Goal: Transaction & Acquisition: Purchase product/service

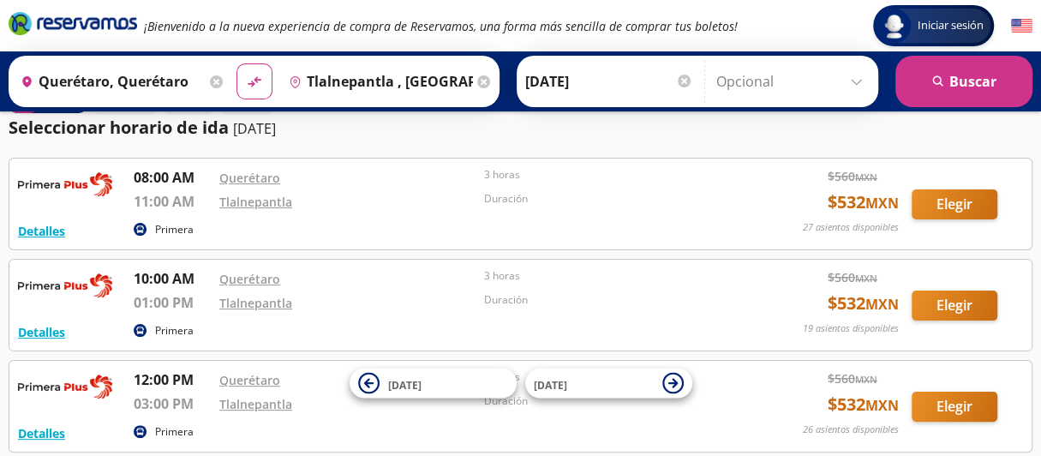
scroll to position [85, 0]
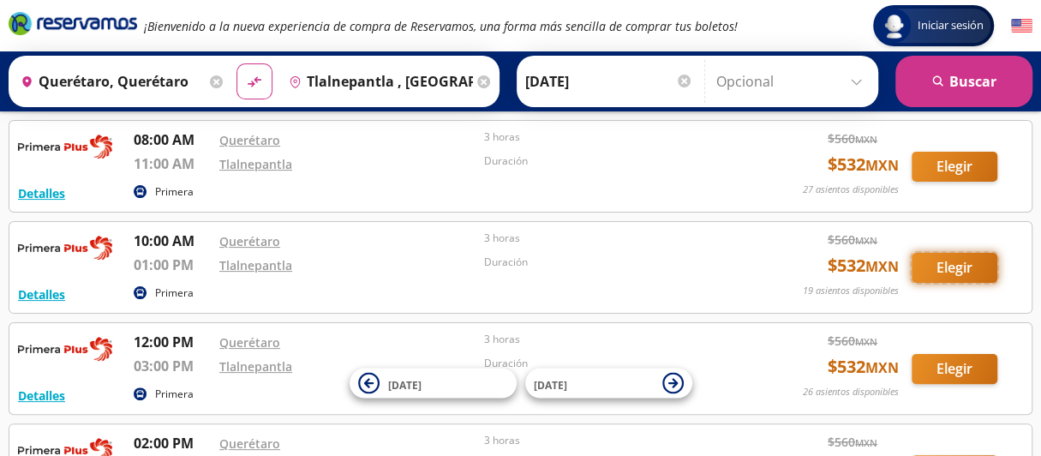
click at [967, 265] on button "Elegir" at bounding box center [955, 268] width 86 height 30
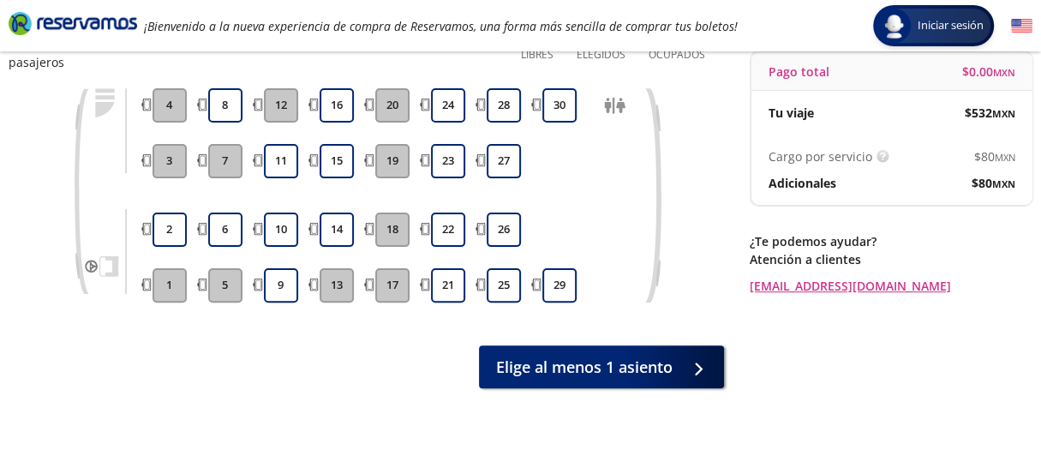
scroll to position [86, 0]
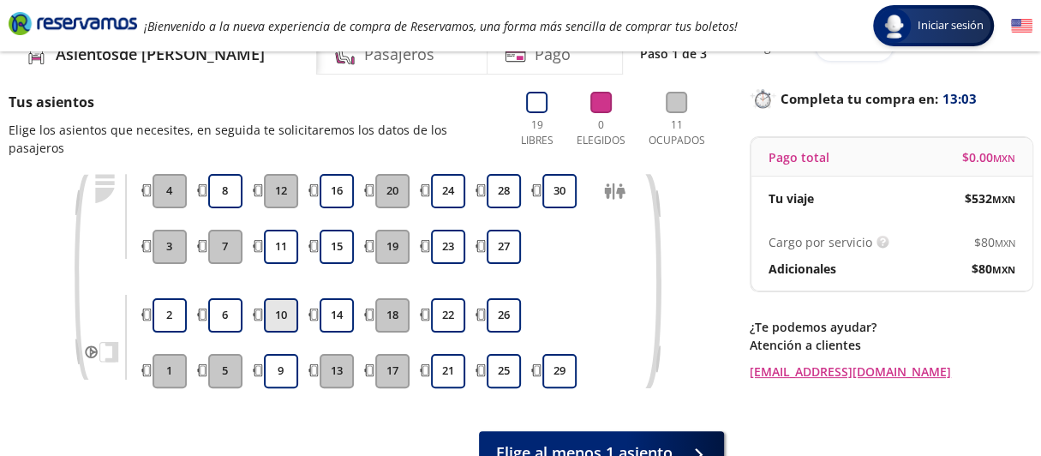
click at [275, 300] on button "10" at bounding box center [281, 315] width 34 height 34
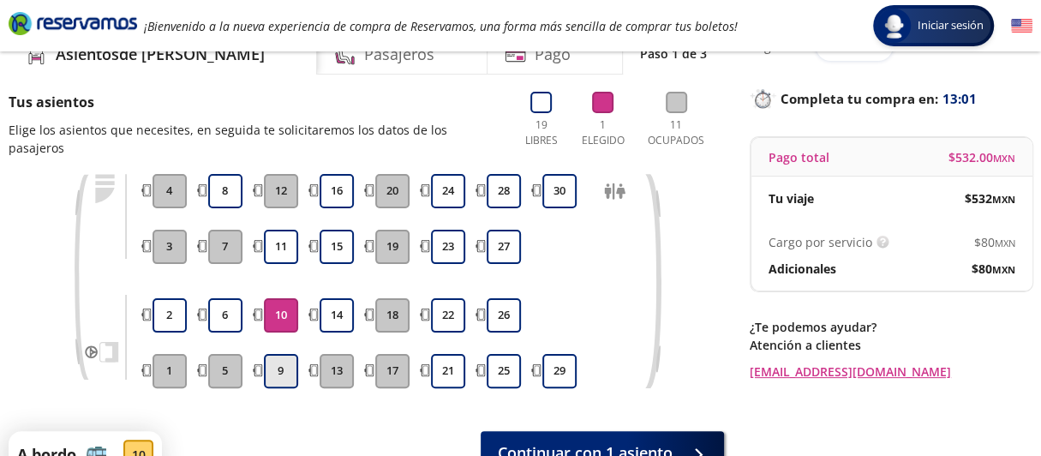
click at [275, 354] on button "9" at bounding box center [281, 371] width 34 height 34
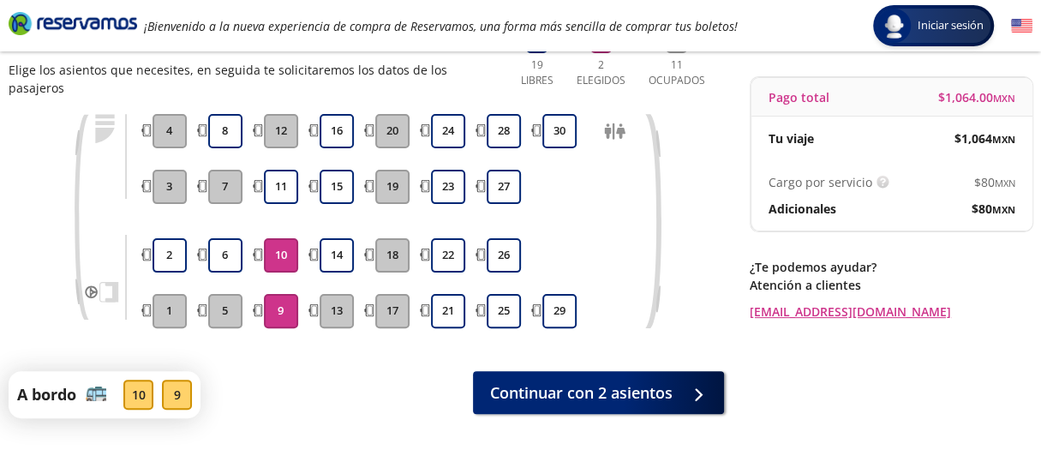
scroll to position [171, 0]
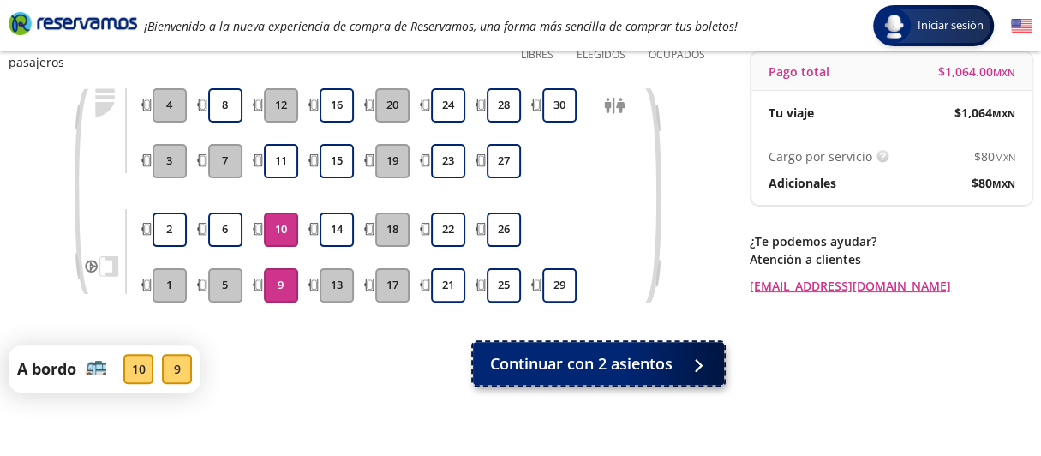
click at [545, 352] on span "Continuar con 2 asientos" at bounding box center [581, 363] width 183 height 23
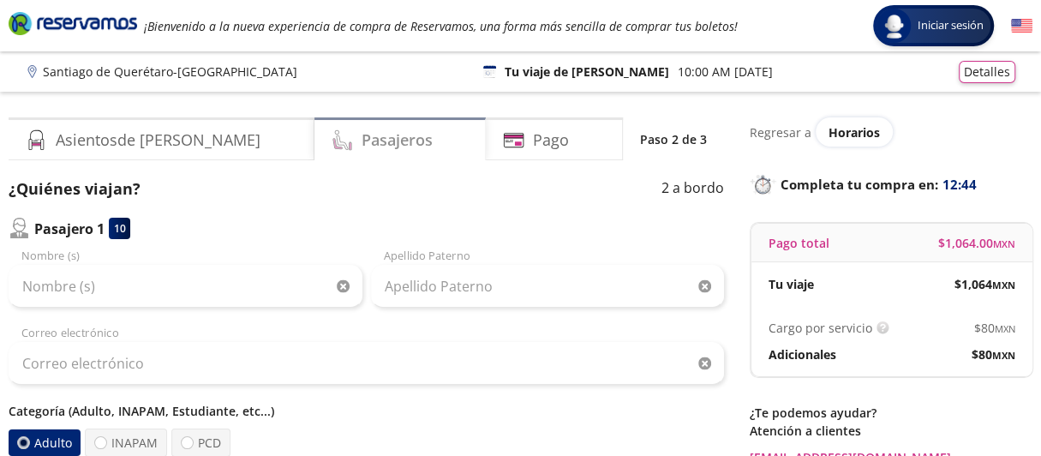
click at [362, 141] on h4 "Pasajeros" at bounding box center [397, 140] width 71 height 23
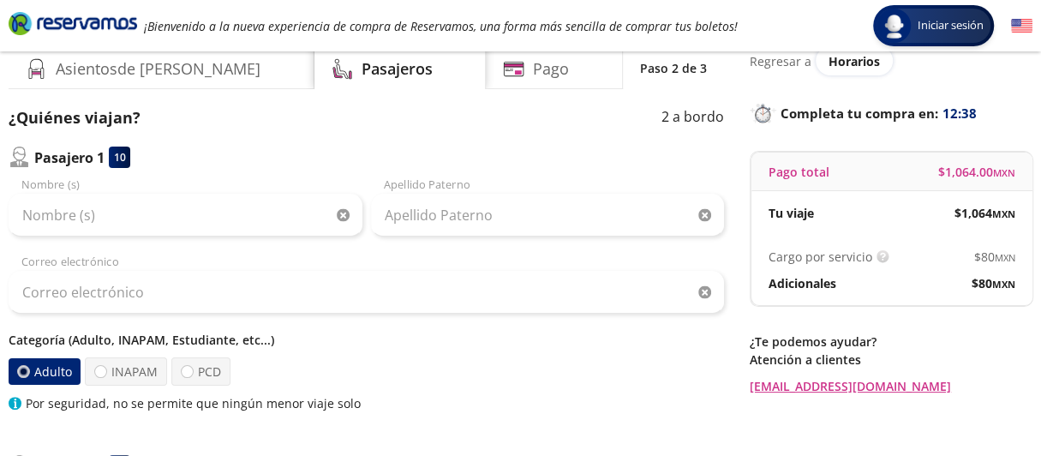
scroll to position [85, 0]
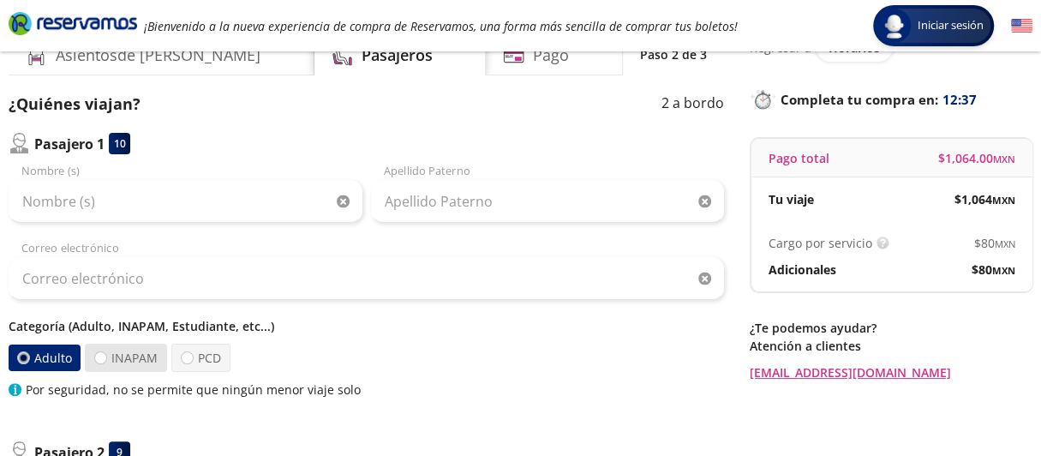
click at [148, 355] on label "INAPAM" at bounding box center [126, 358] width 82 height 28
click at [106, 355] on input "INAPAM" at bounding box center [100, 357] width 11 height 11
radio input "true"
radio input "false"
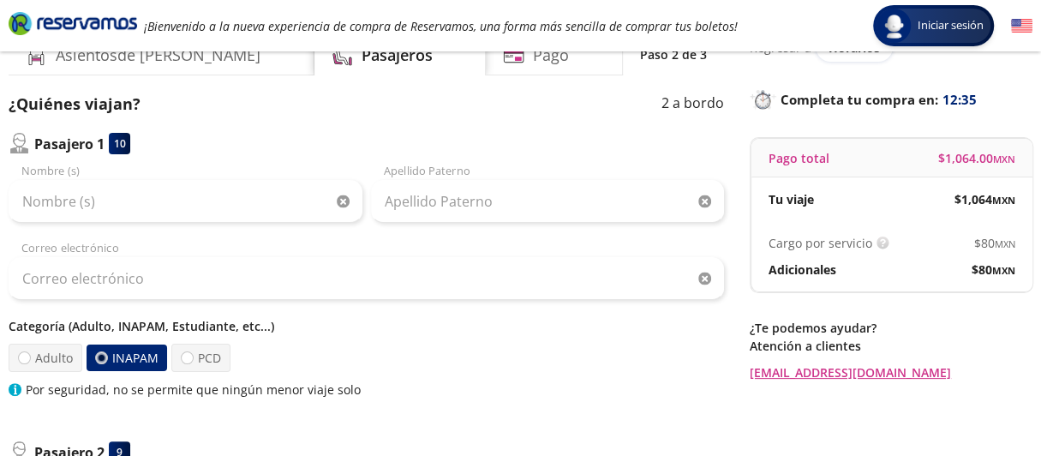
scroll to position [0, 0]
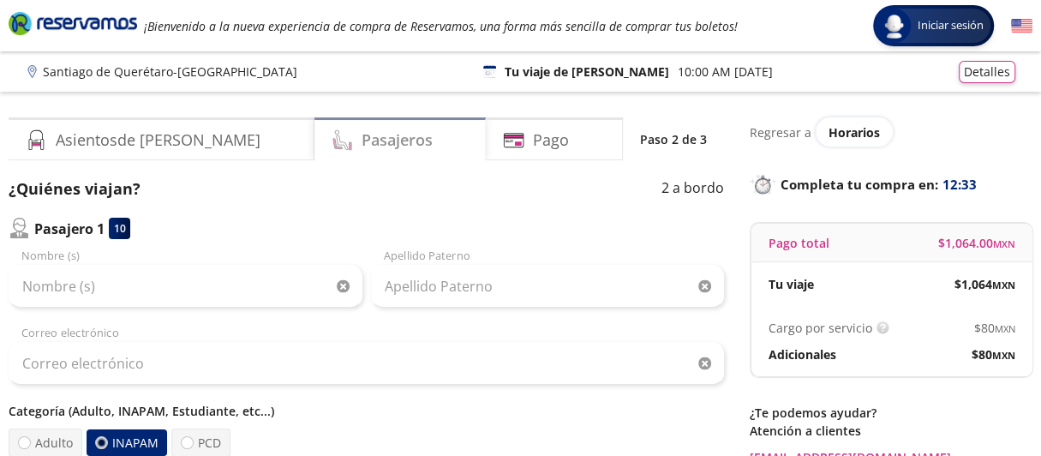
click at [365, 137] on h4 "Pasajeros" at bounding box center [397, 140] width 71 height 23
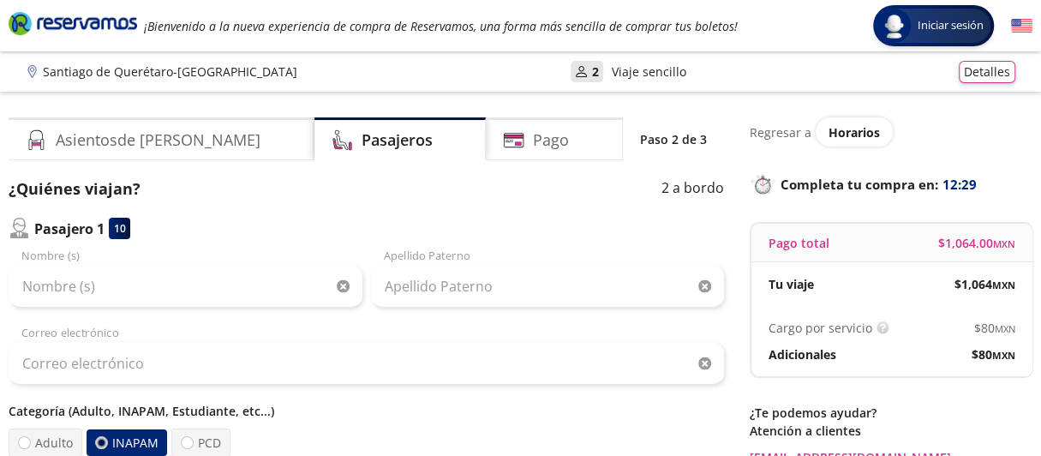
click at [117, 225] on div "10" at bounding box center [119, 228] width 21 height 21
click at [94, 141] on h4 "Asientos de [PERSON_NAME]" at bounding box center [158, 140] width 205 height 23
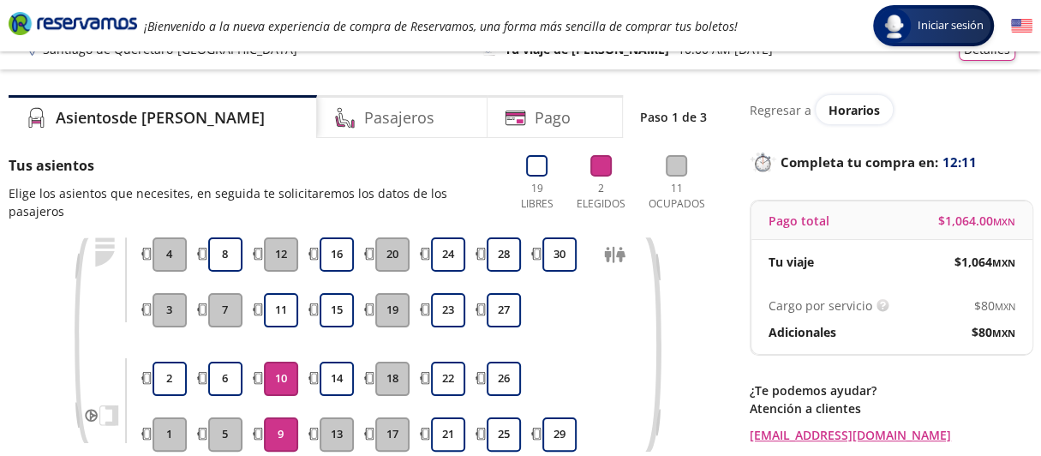
scroll to position [171, 0]
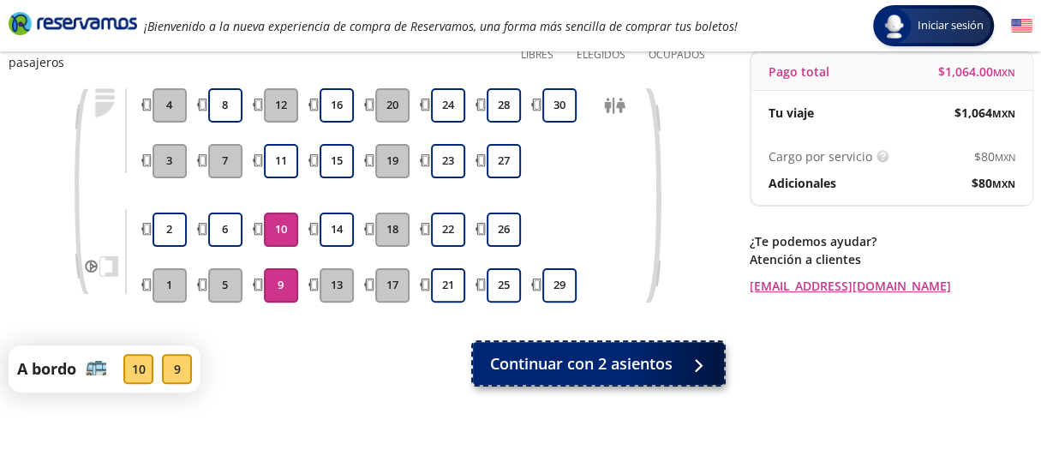
click at [602, 352] on span "Continuar con 2 asientos" at bounding box center [581, 363] width 183 height 23
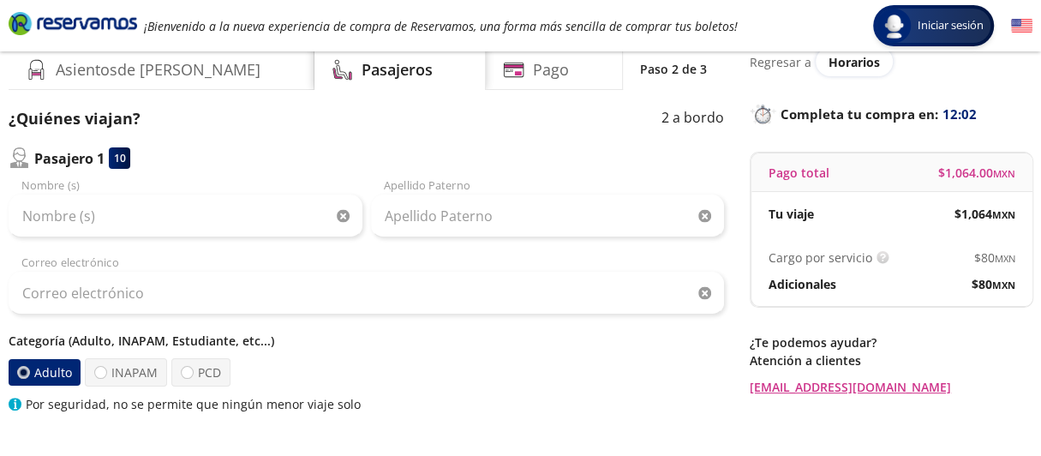
scroll to position [85, 0]
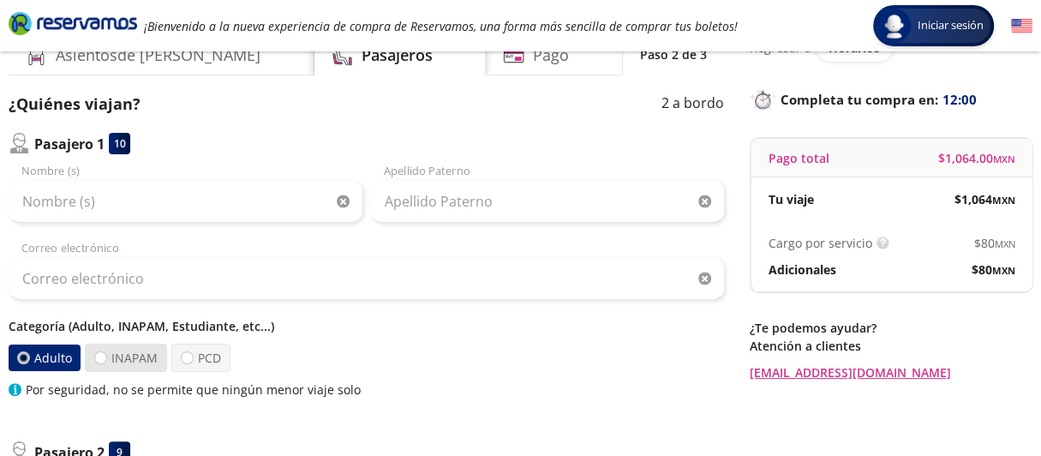
click at [138, 352] on label "INAPAM" at bounding box center [126, 358] width 82 height 28
click at [106, 352] on input "INAPAM" at bounding box center [100, 357] width 11 height 11
radio input "true"
radio input "false"
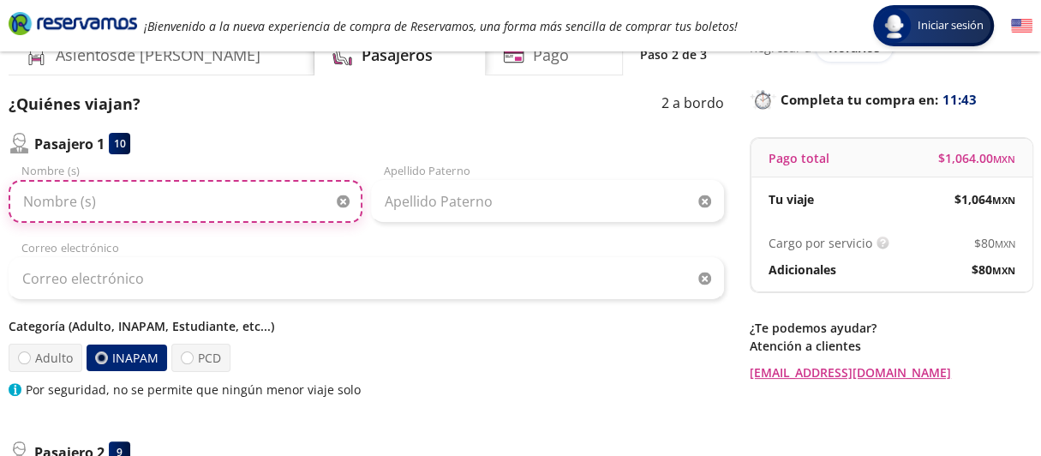
click at [146, 207] on input "Nombre (s)" at bounding box center [186, 201] width 354 height 43
type input "m"
type input "MARIA DE [GEOGRAPHIC_DATA]"
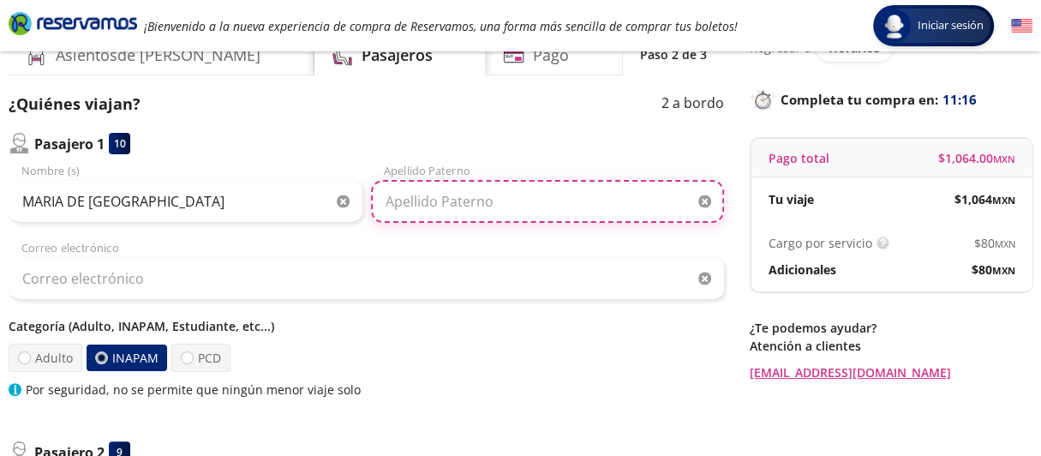
click at [434, 205] on input "Apellido Paterno" at bounding box center [548, 201] width 354 height 43
type input "CORTES"
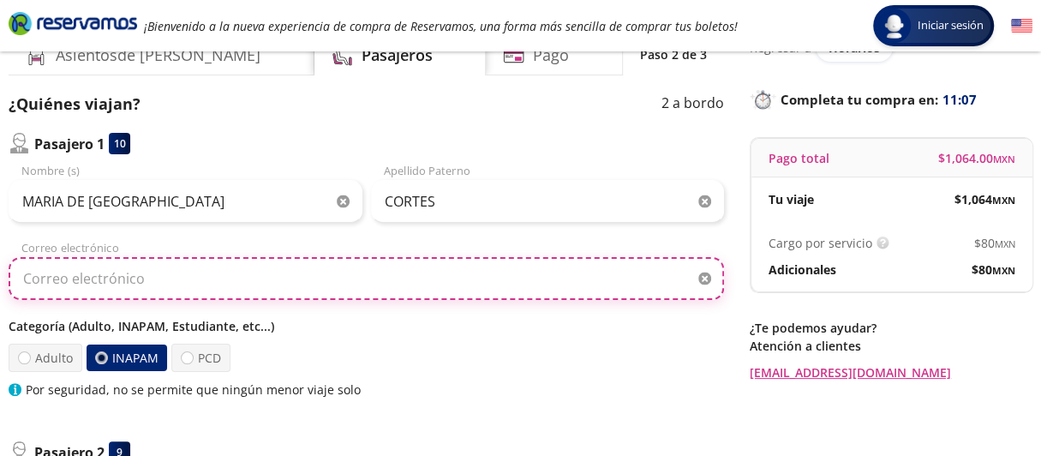
click at [256, 296] on input "Correo electrónico" at bounding box center [367, 278] width 716 height 43
type input "[EMAIL_ADDRESS][DOMAIN_NAME]"
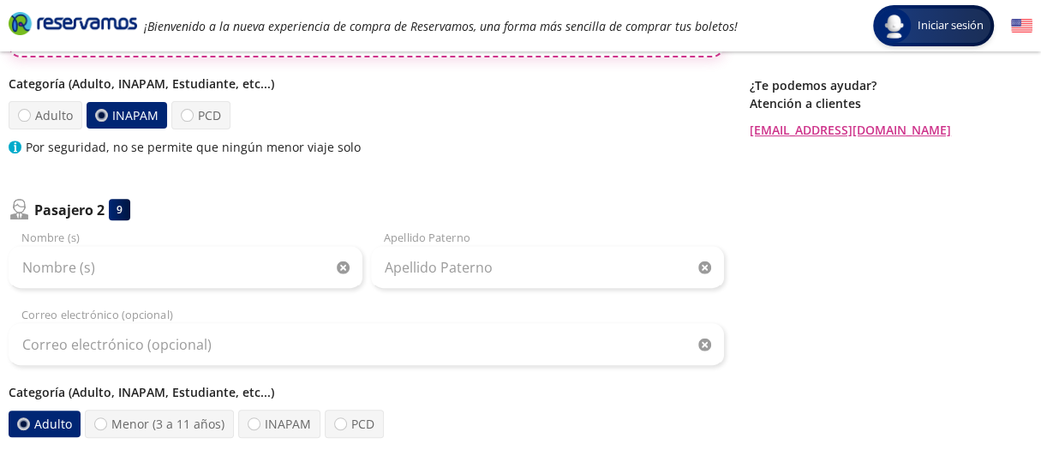
scroll to position [343, 0]
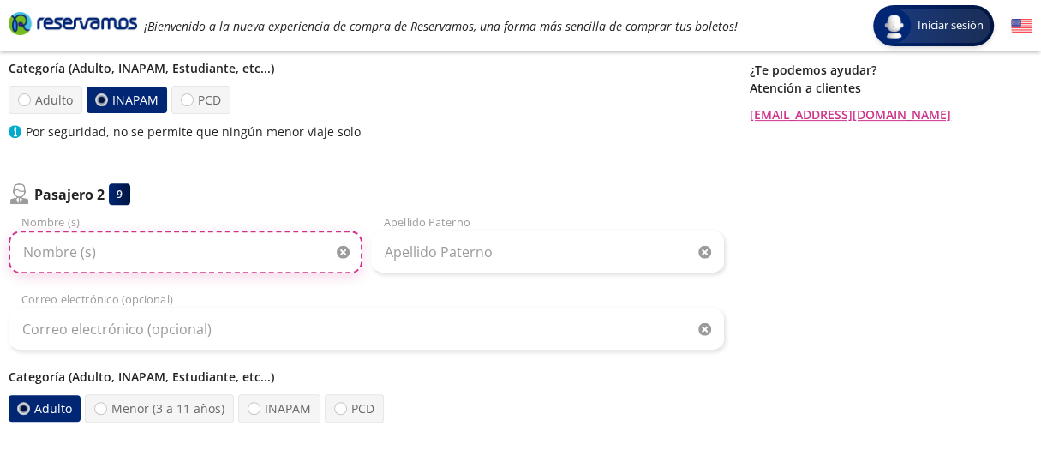
click at [118, 257] on input "Nombre (s)" at bounding box center [186, 252] width 354 height 43
type input "[PERSON_NAME]"
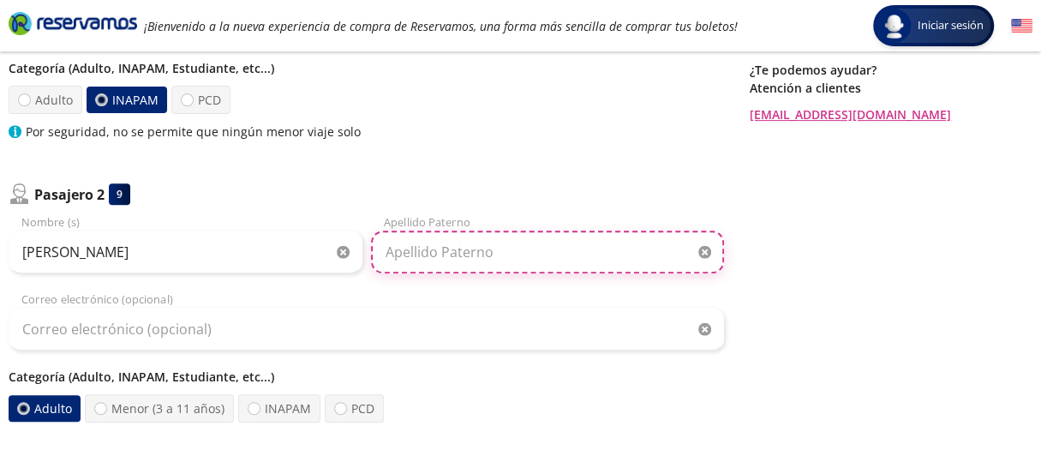
click at [411, 254] on input "Apellido Paterno" at bounding box center [548, 252] width 354 height 43
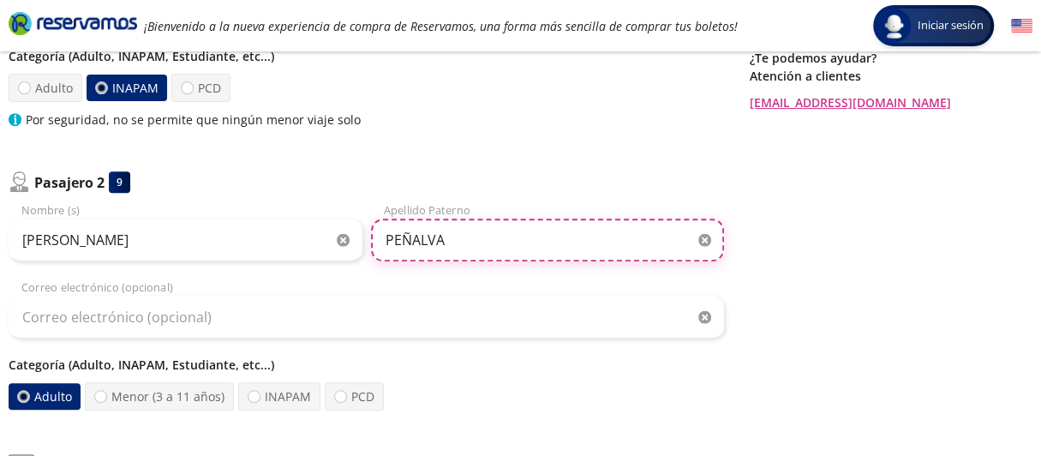
scroll to position [514, 0]
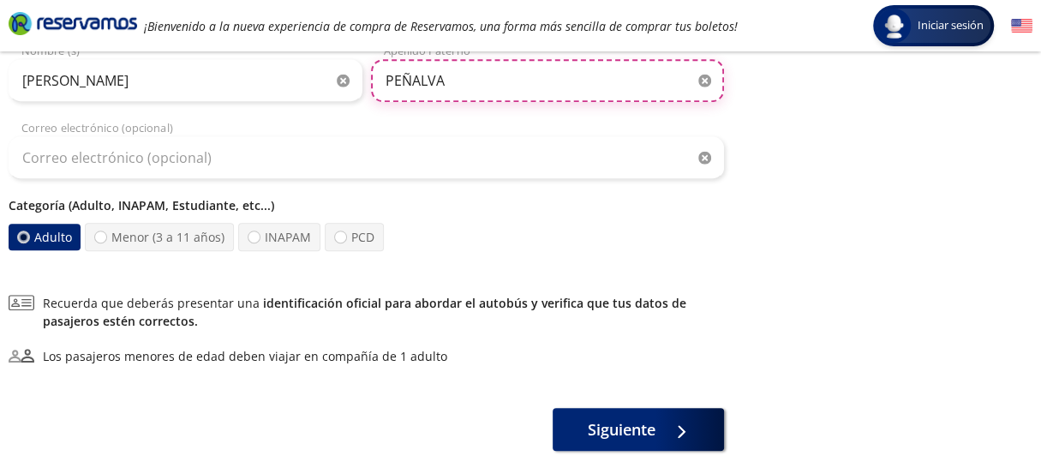
type input "PEÑALVA"
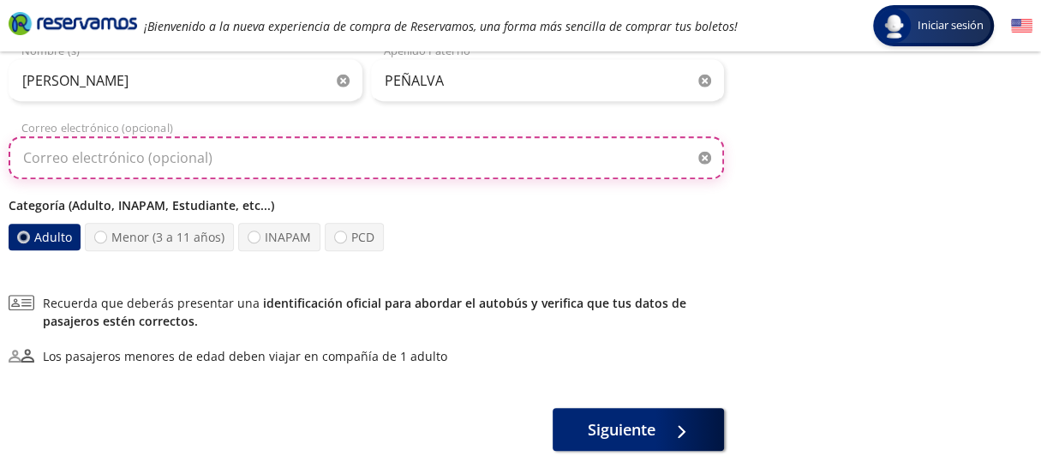
click at [213, 151] on input "Correo electrónico (opcional)" at bounding box center [367, 157] width 716 height 43
type input "[EMAIL_ADDRESS][DOMAIN_NAME]"
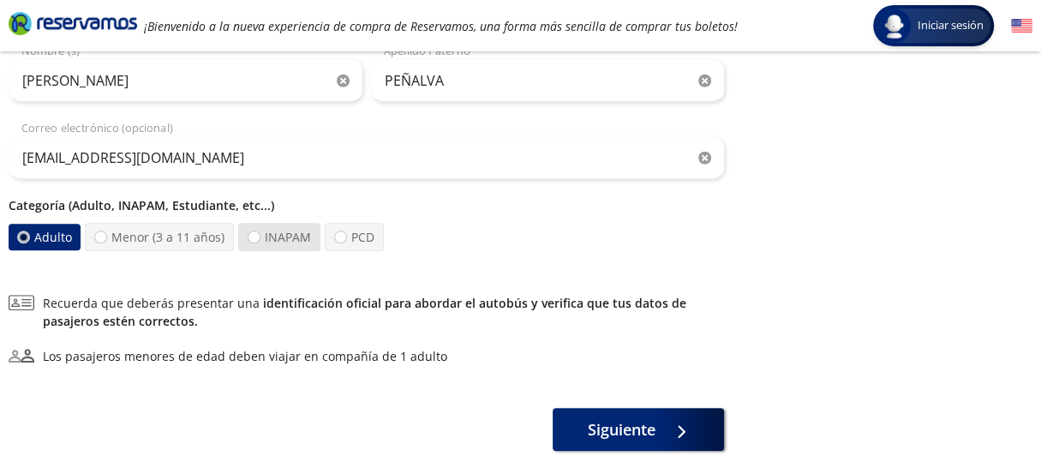
click at [270, 233] on label "INAPAM" at bounding box center [279, 237] width 82 height 28
click at [260, 233] on input "INAPAM" at bounding box center [254, 236] width 11 height 11
radio input "true"
radio input "false"
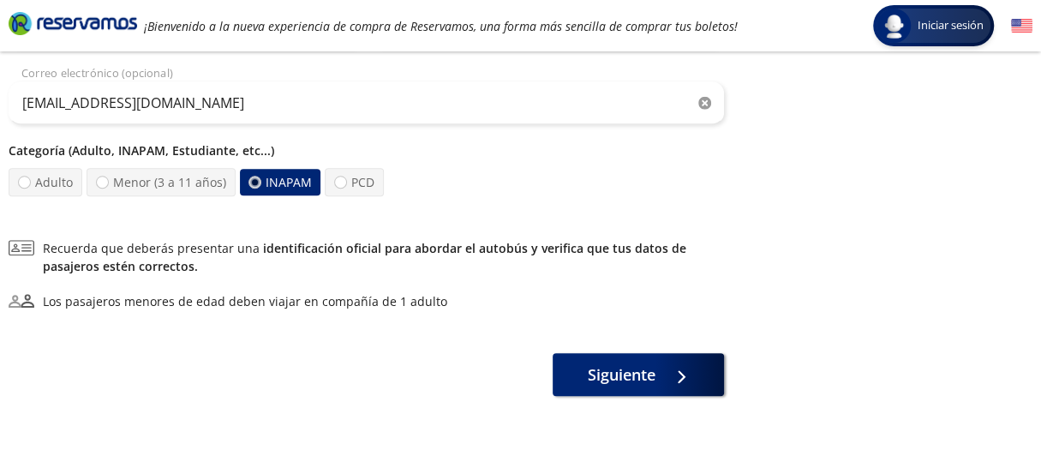
scroll to position [618, 0]
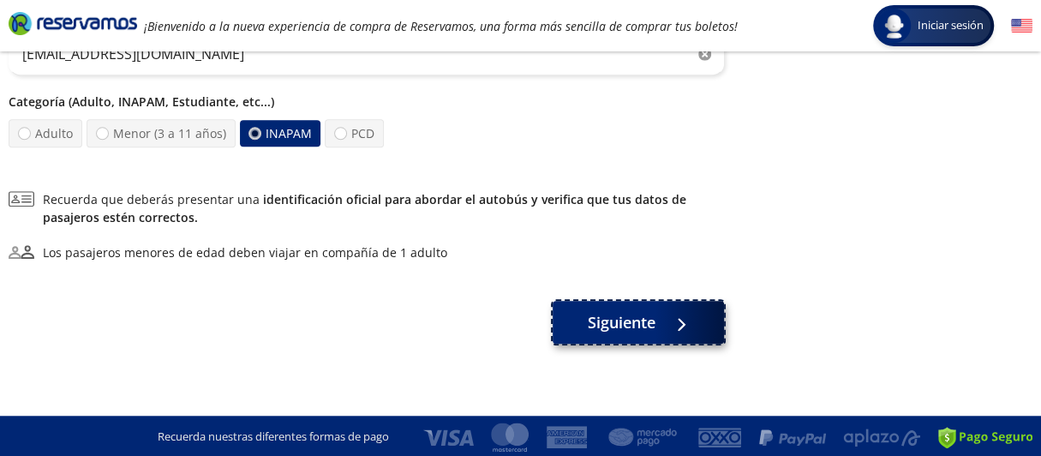
click at [615, 327] on span "Siguiente" at bounding box center [622, 322] width 68 height 23
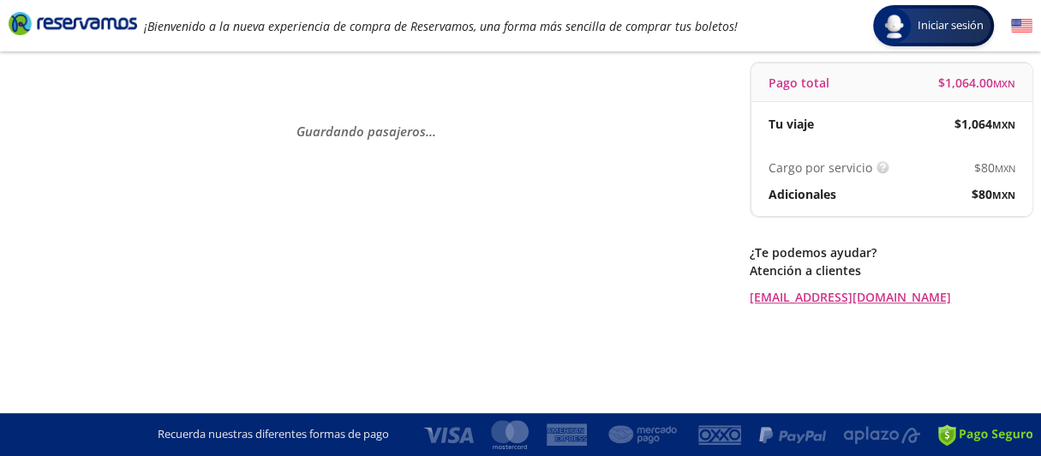
scroll to position [0, 0]
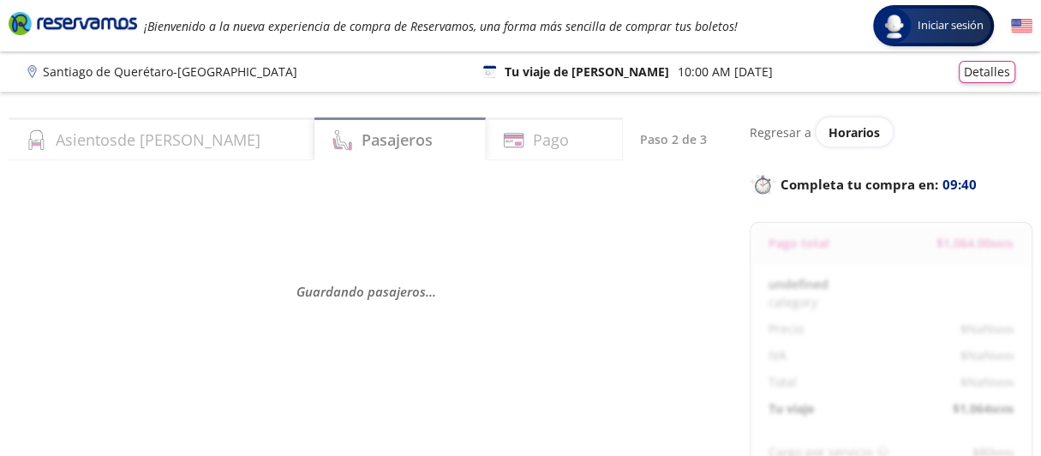
select select "MX"
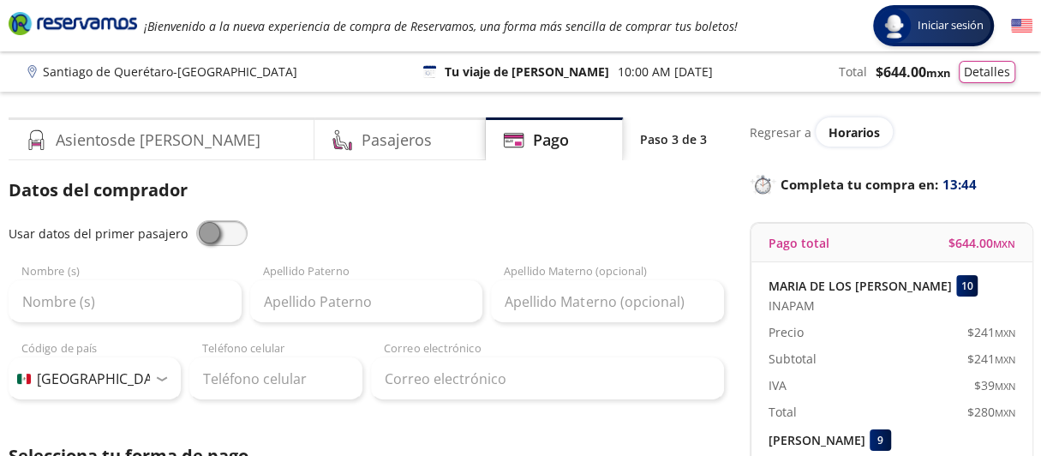
scroll to position [85, 0]
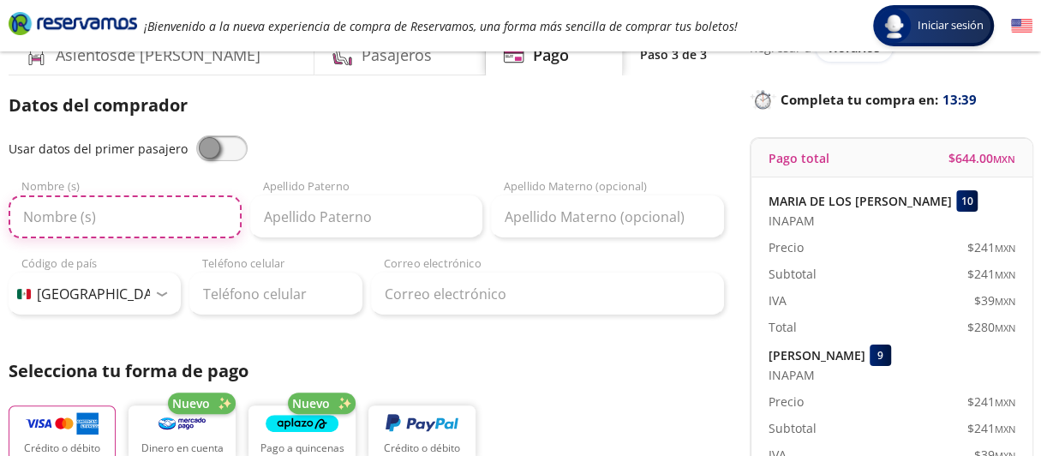
click at [155, 220] on input "Nombre (s)" at bounding box center [125, 216] width 233 height 43
type input "[PERSON_NAME]"
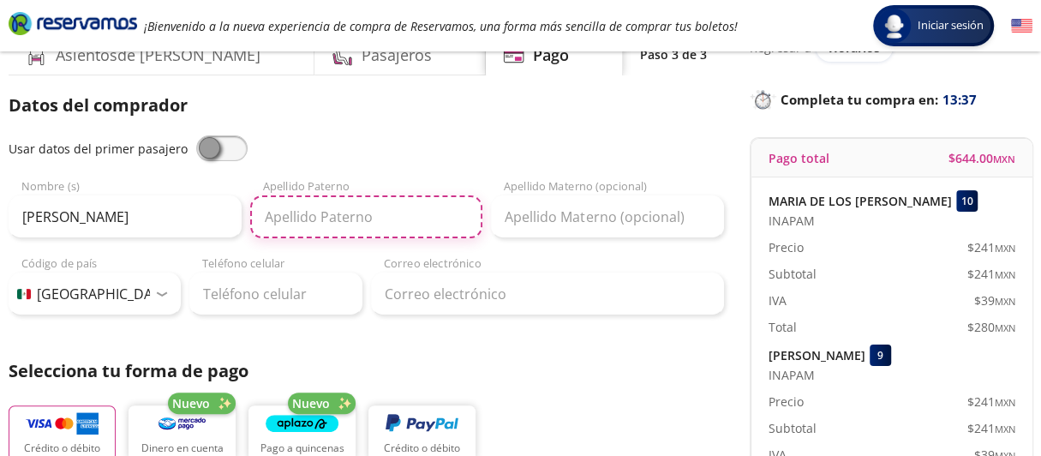
click at [338, 219] on input "Apellido Paterno" at bounding box center [366, 216] width 233 height 43
type input "PEÑALVA"
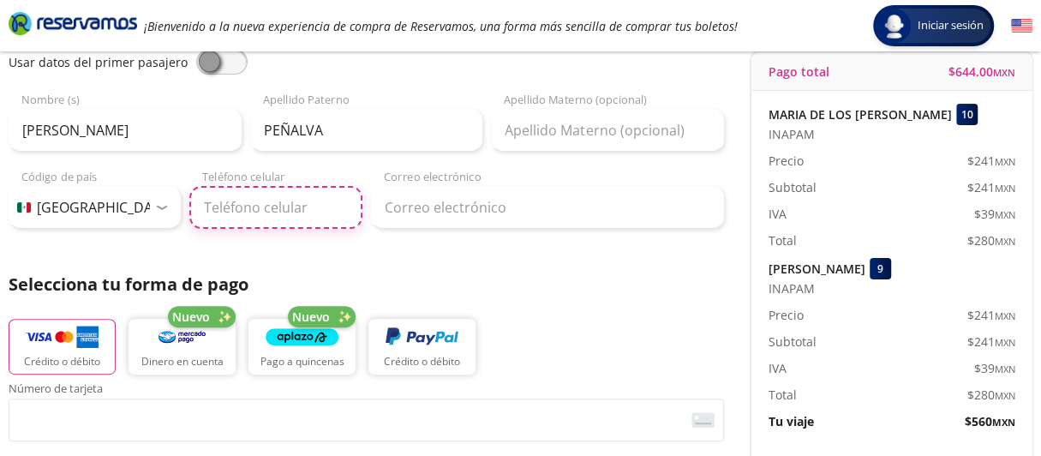
click at [231, 203] on input "Teléfono celular" at bounding box center [275, 207] width 172 height 43
type input "[PHONE_NUMBER]"
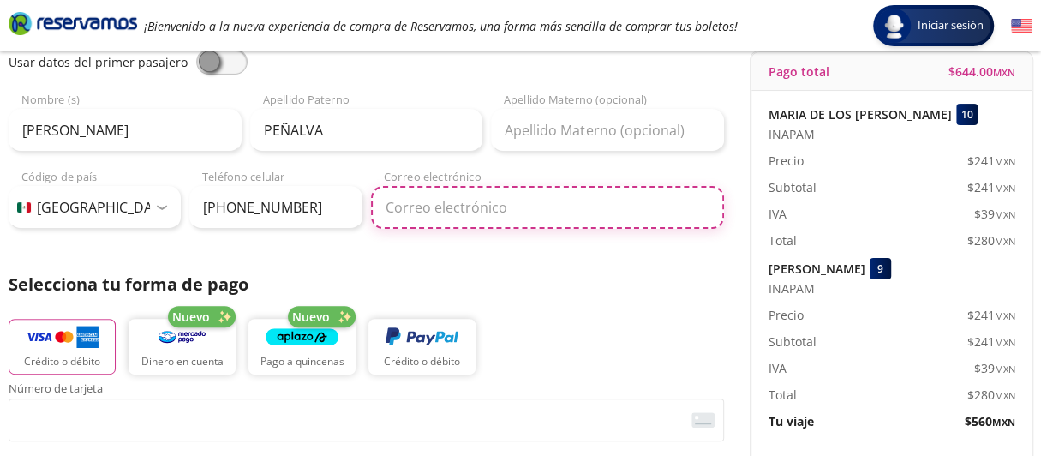
click at [425, 201] on input "Correo electrónico" at bounding box center [548, 207] width 354 height 43
type input "[EMAIL_ADDRESS][DOMAIN_NAME]"
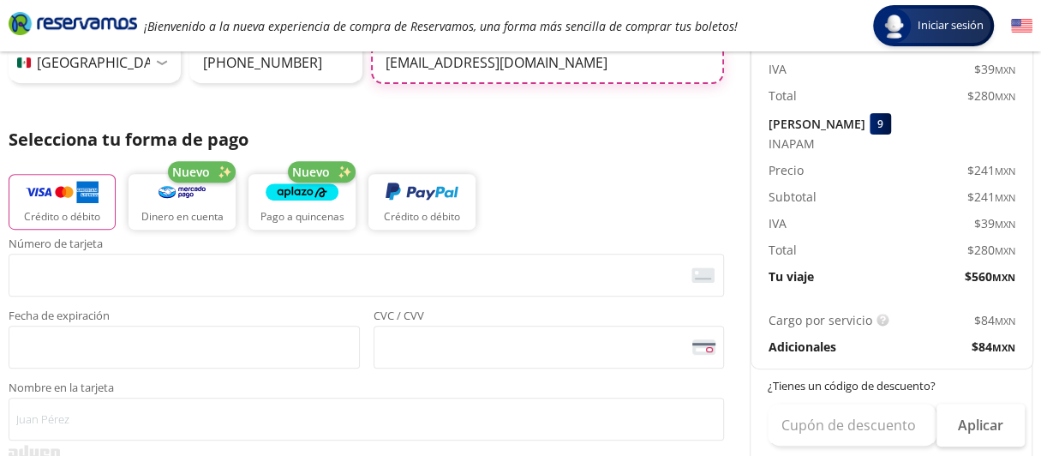
scroll to position [343, 0]
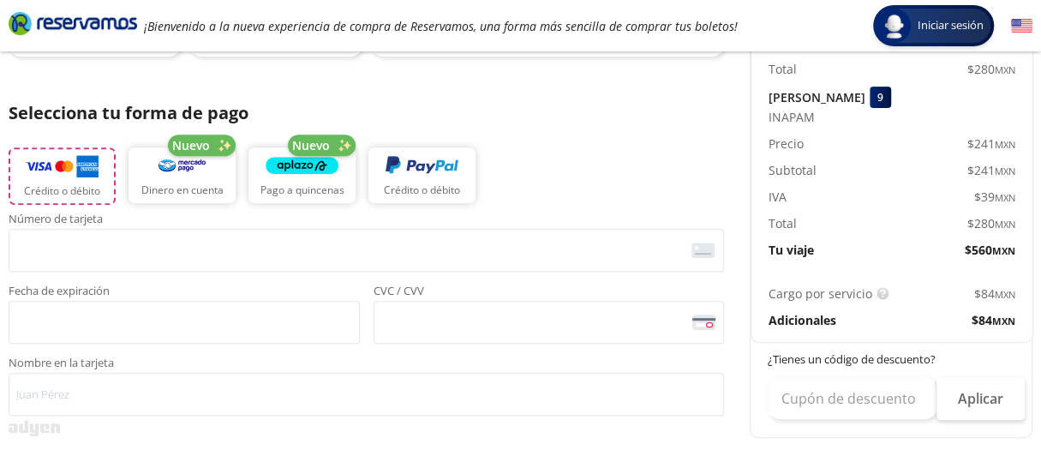
click at [63, 171] on img "button" at bounding box center [62, 166] width 73 height 26
click at [155, 301] on span "<p>Your browser does not support iframes.</p>" at bounding box center [184, 320] width 351 height 43
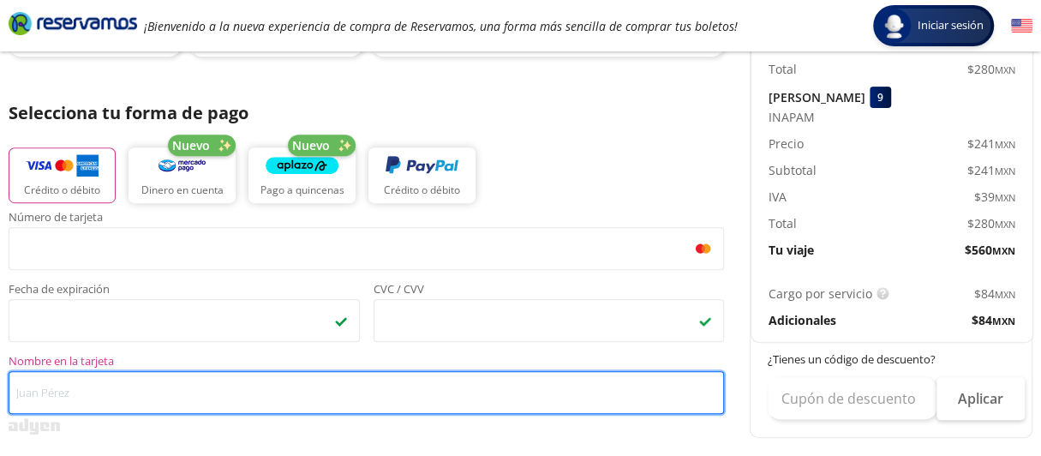
click at [99, 399] on input "Nombre en la tarjeta" at bounding box center [367, 392] width 716 height 43
type input "f"
click at [99, 399] on input "Nombre en la tarjeta" at bounding box center [367, 392] width 716 height 43
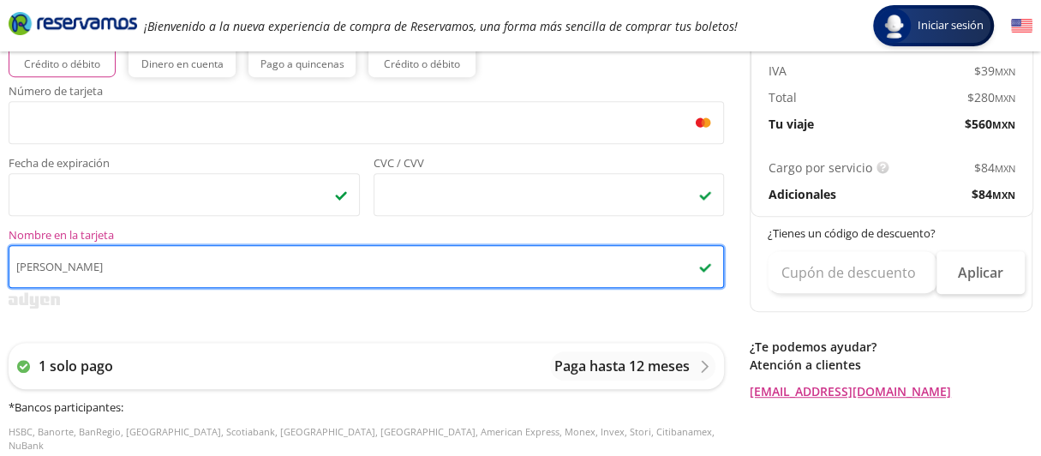
scroll to position [514, 0]
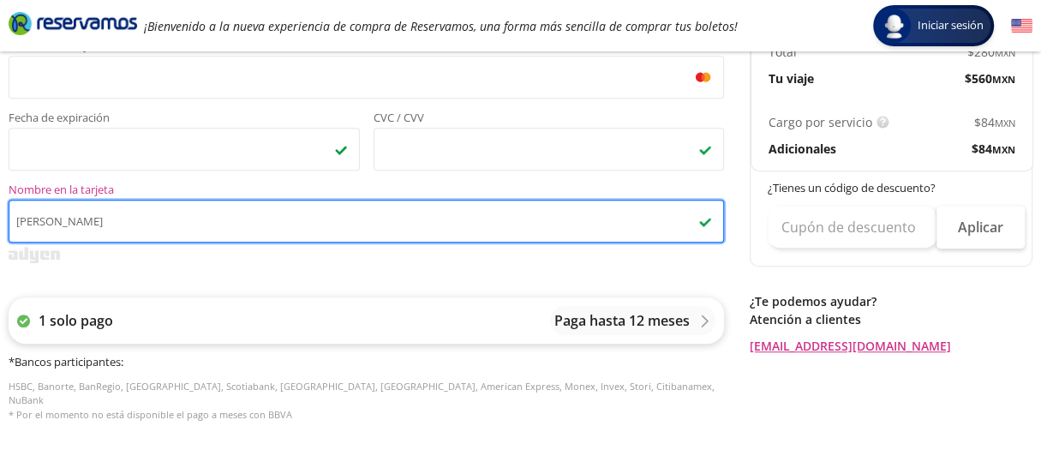
type input "[PERSON_NAME]"
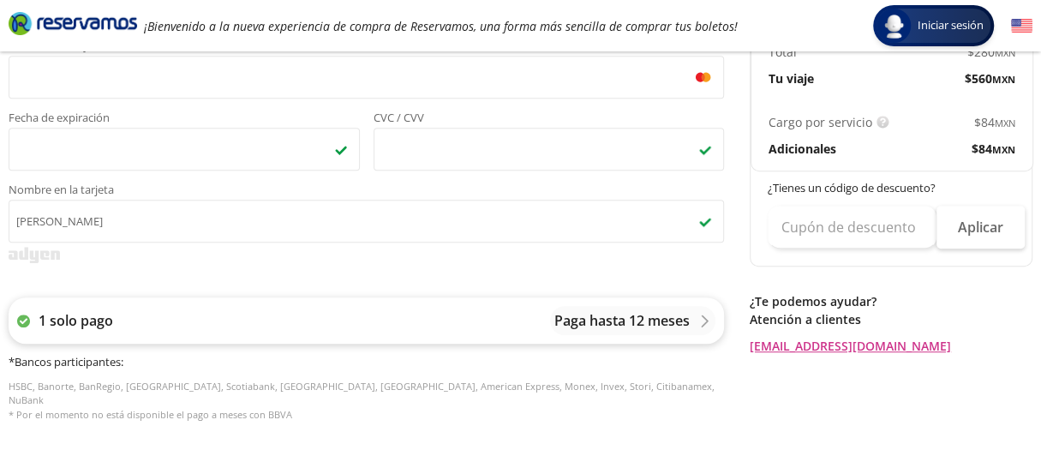
click at [57, 320] on p "1 solo pago" at bounding box center [76, 320] width 75 height 21
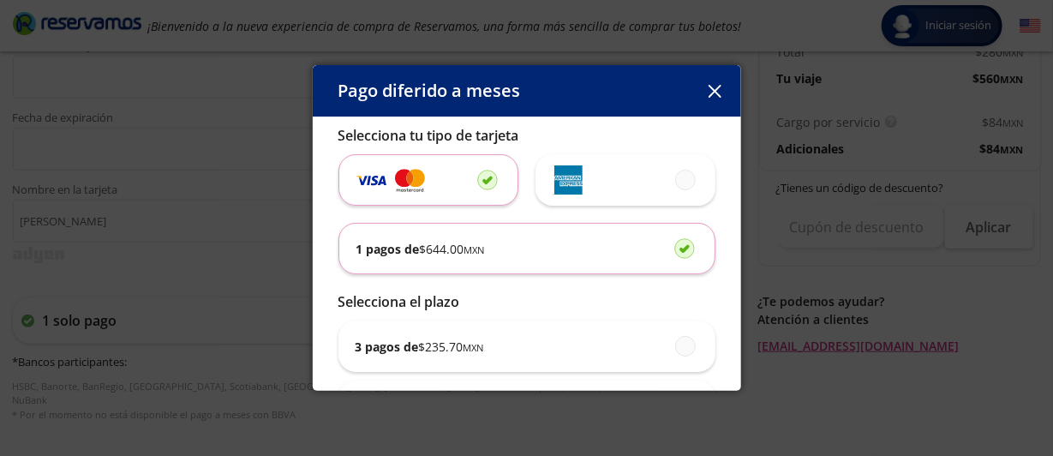
click at [412, 178] on img at bounding box center [410, 180] width 30 height 27
click at [477, 178] on input "radio" at bounding box center [482, 179] width 11 height 11
click at [381, 243] on p "1 pagos de $ 644.00 MXN" at bounding box center [421, 249] width 129 height 18
click at [675, 243] on input "1 pagos de $ 644.00 MXN" at bounding box center [680, 248] width 11 height 11
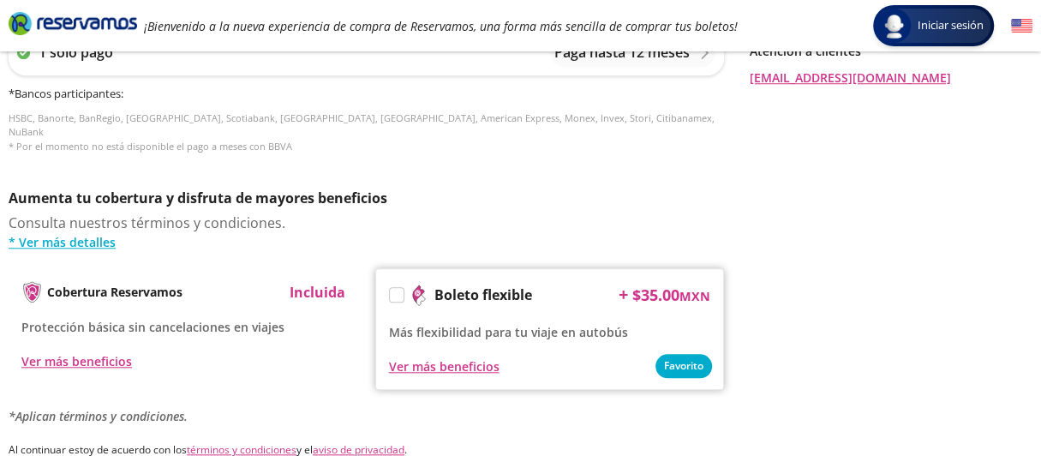
scroll to position [949, 0]
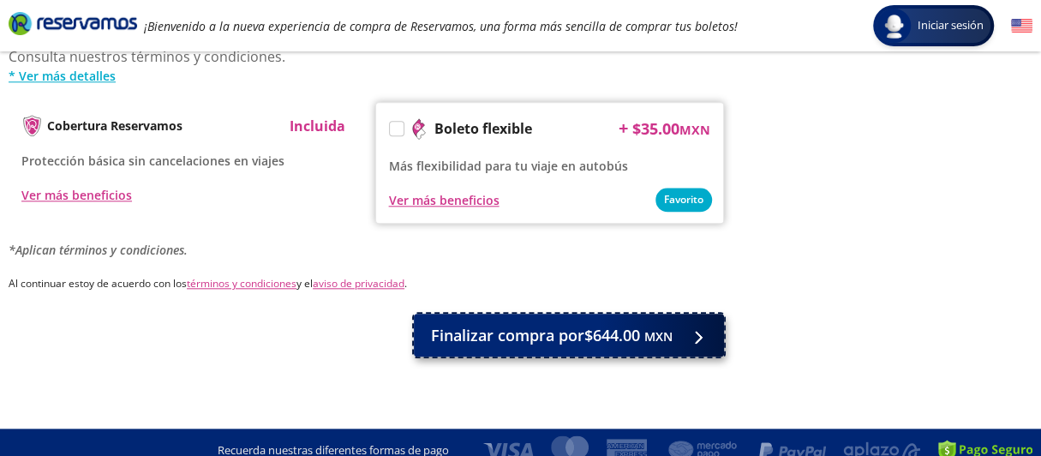
click at [520, 324] on span "Finalizar compra por $644.00 MXN" at bounding box center [552, 335] width 242 height 23
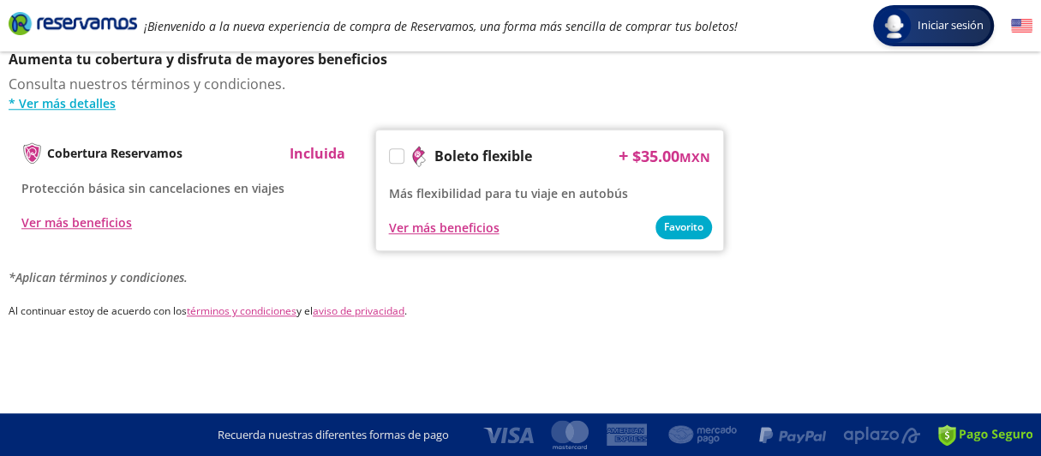
scroll to position [0, 0]
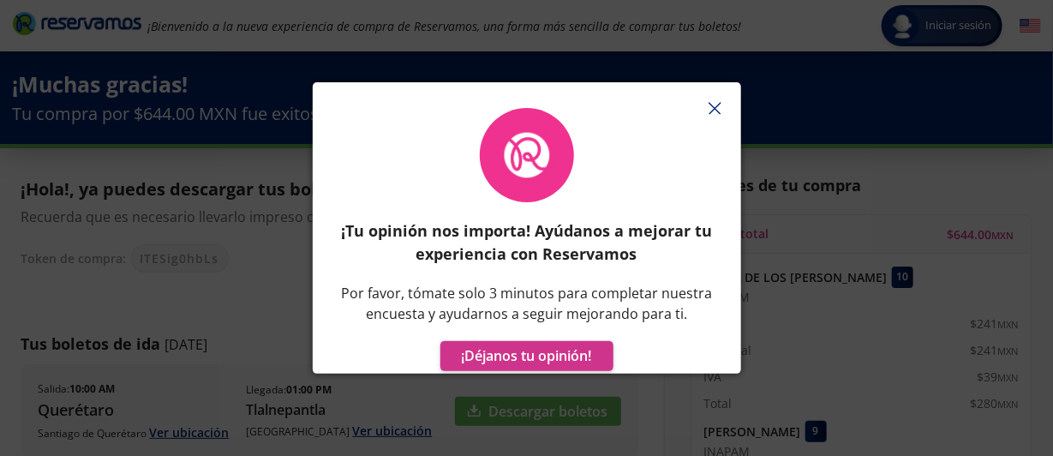
click at [719, 108] on icon "button" at bounding box center [715, 108] width 13 height 13
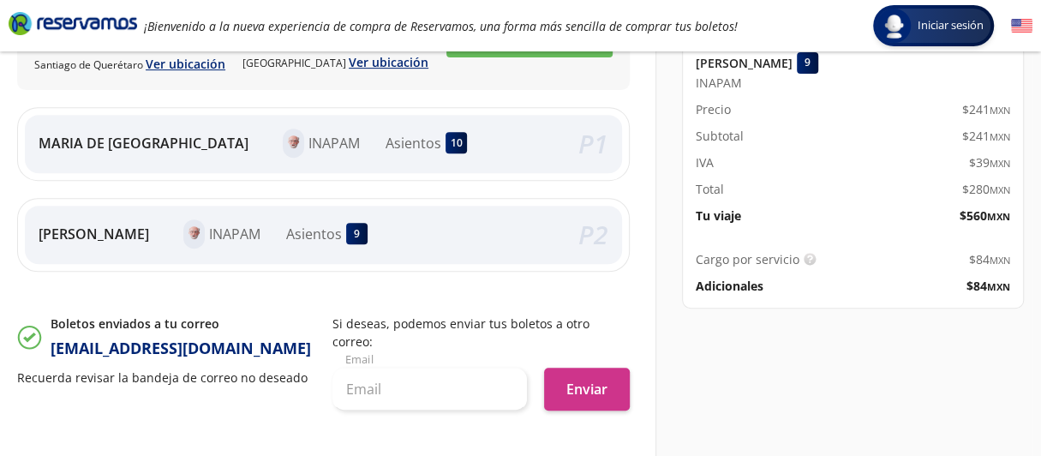
scroll to position [343, 0]
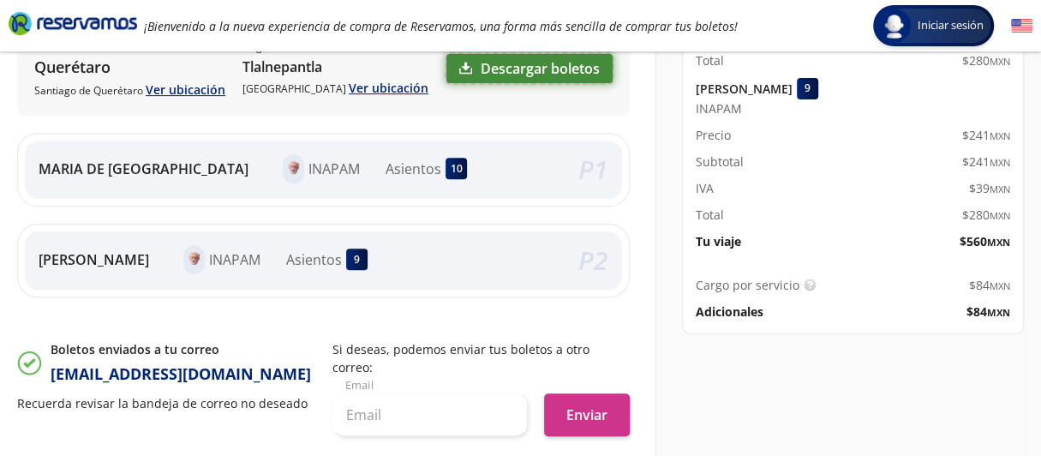
click at [521, 65] on link "Descargar boletos" at bounding box center [530, 68] width 166 height 29
